Goal: Information Seeking & Learning: Understand process/instructions

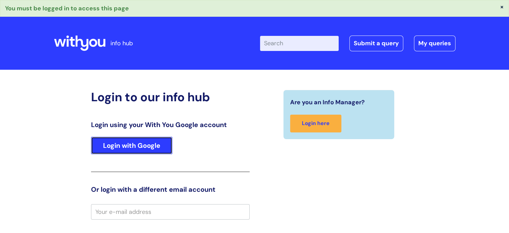
click at [149, 141] on link "Login with Google" at bounding box center [131, 145] width 81 height 17
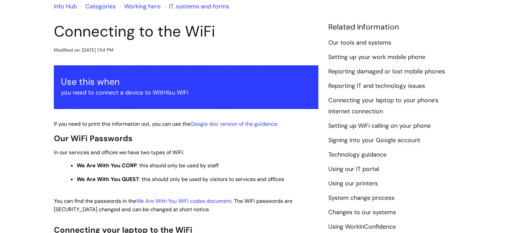
scroll to position [67, 0]
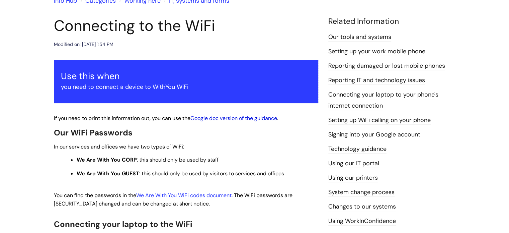
click at [223, 119] on link "Google doc version of the guidance" at bounding box center [234, 118] width 87 height 7
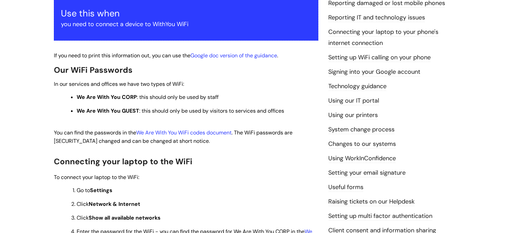
scroll to position [134, 0]
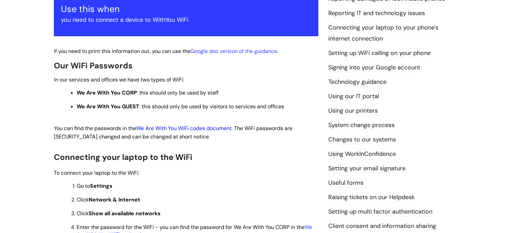
click at [167, 126] on link "We Are With You WiFi codes document" at bounding box center [183, 128] width 95 height 7
